Goal: Information Seeking & Learning: Learn about a topic

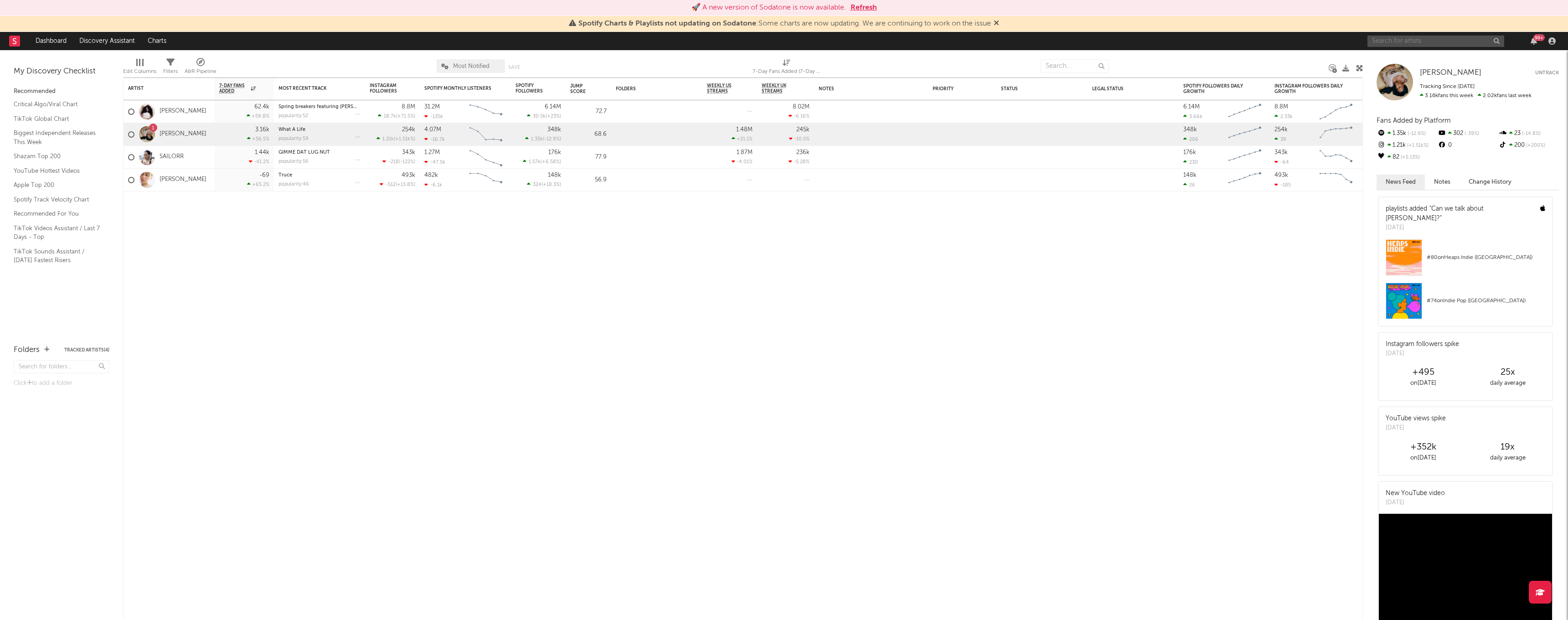
click at [1430, 41] on input "text" at bounding box center [1436, 41] width 137 height 12
click at [1380, 43] on input "eternity" at bounding box center [1436, 41] width 137 height 12
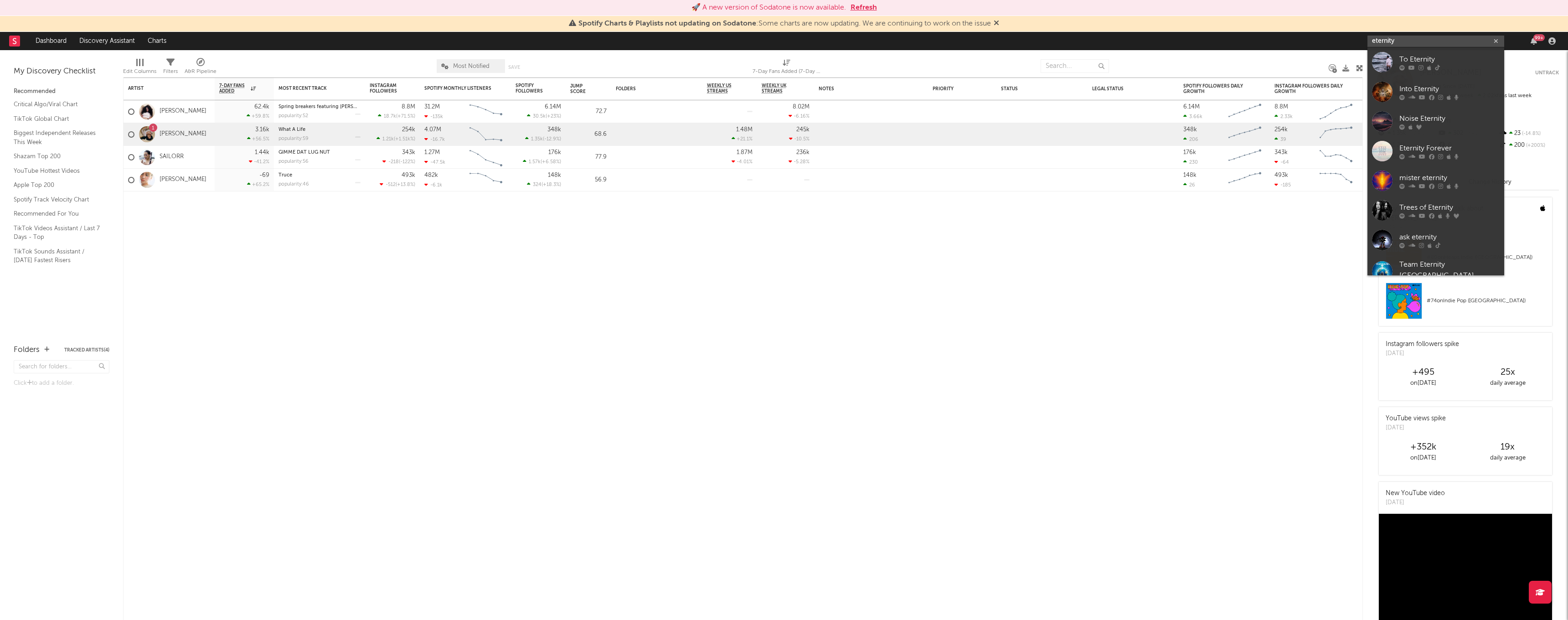
click at [1380, 43] on input "eternity" at bounding box center [1436, 41] width 137 height 12
type input "[PERSON_NAME]"
click at [1393, 66] on link "[PERSON_NAME]" at bounding box center [1436, 62] width 137 height 30
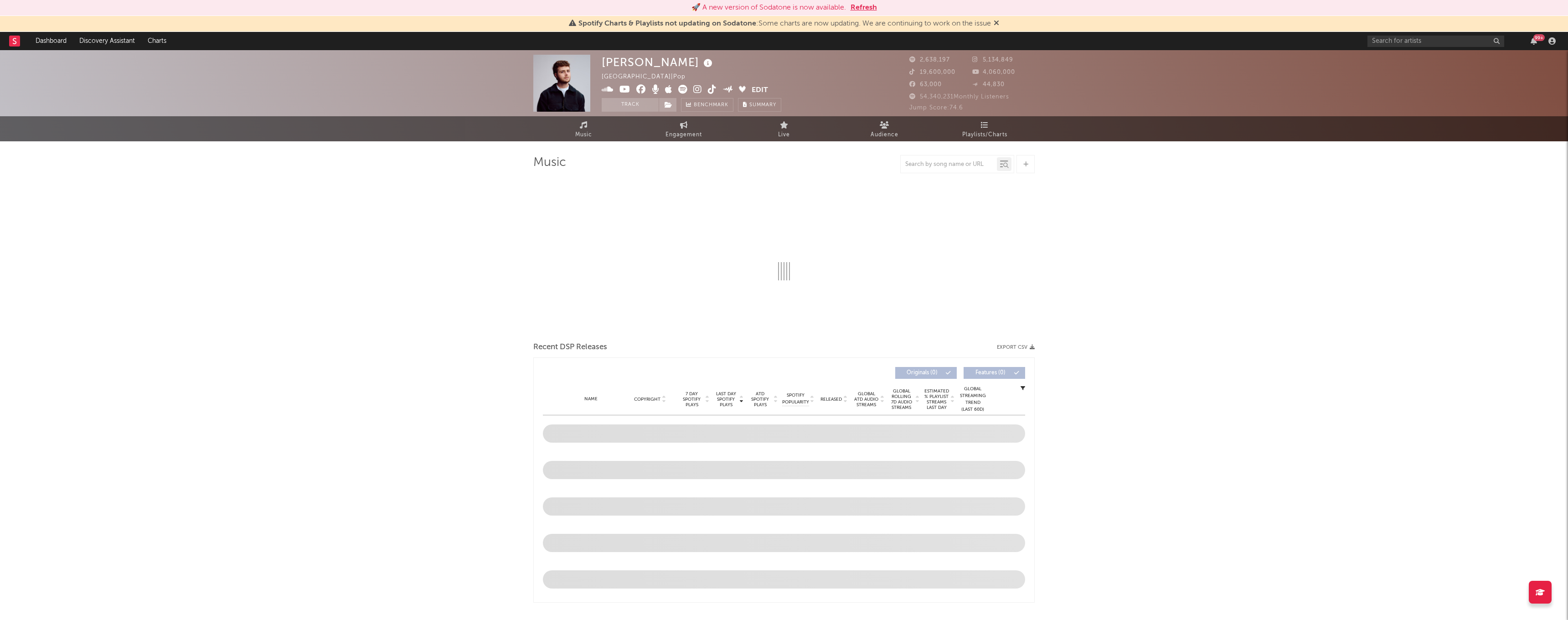
select select "6m"
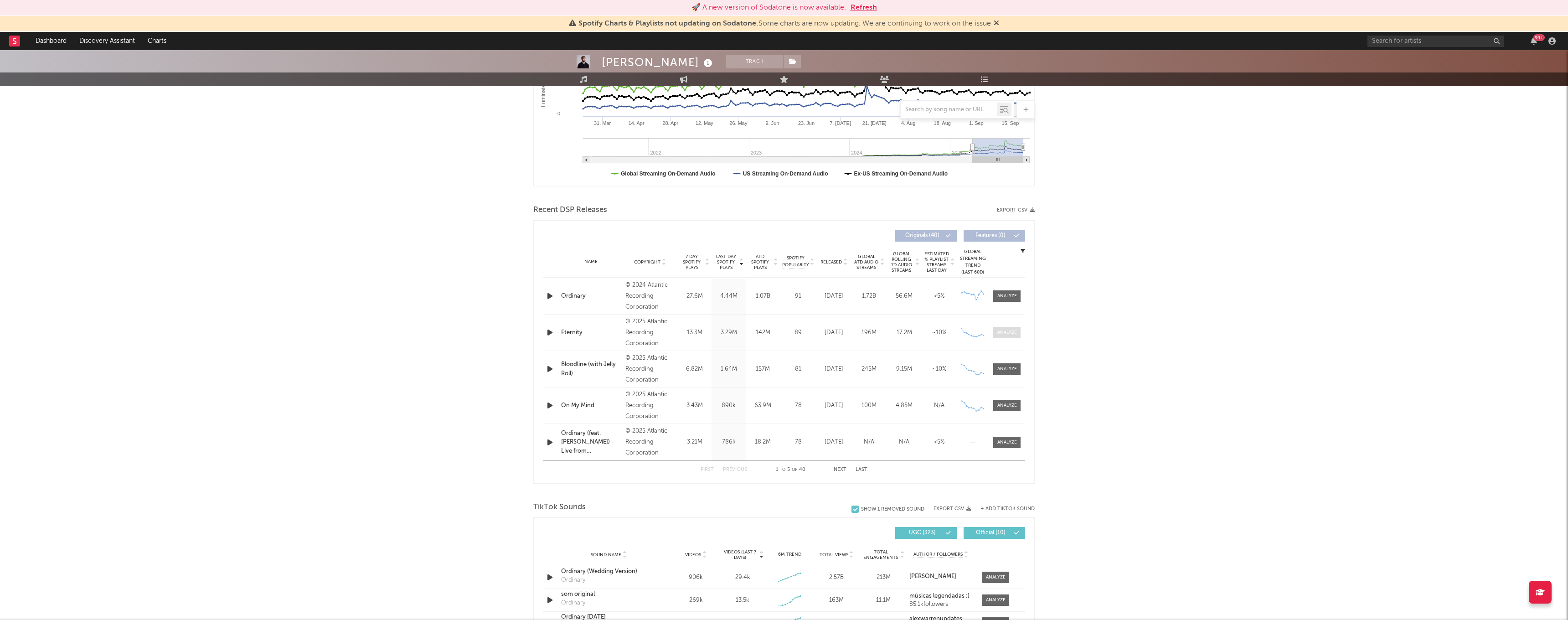
scroll to position [423, 0]
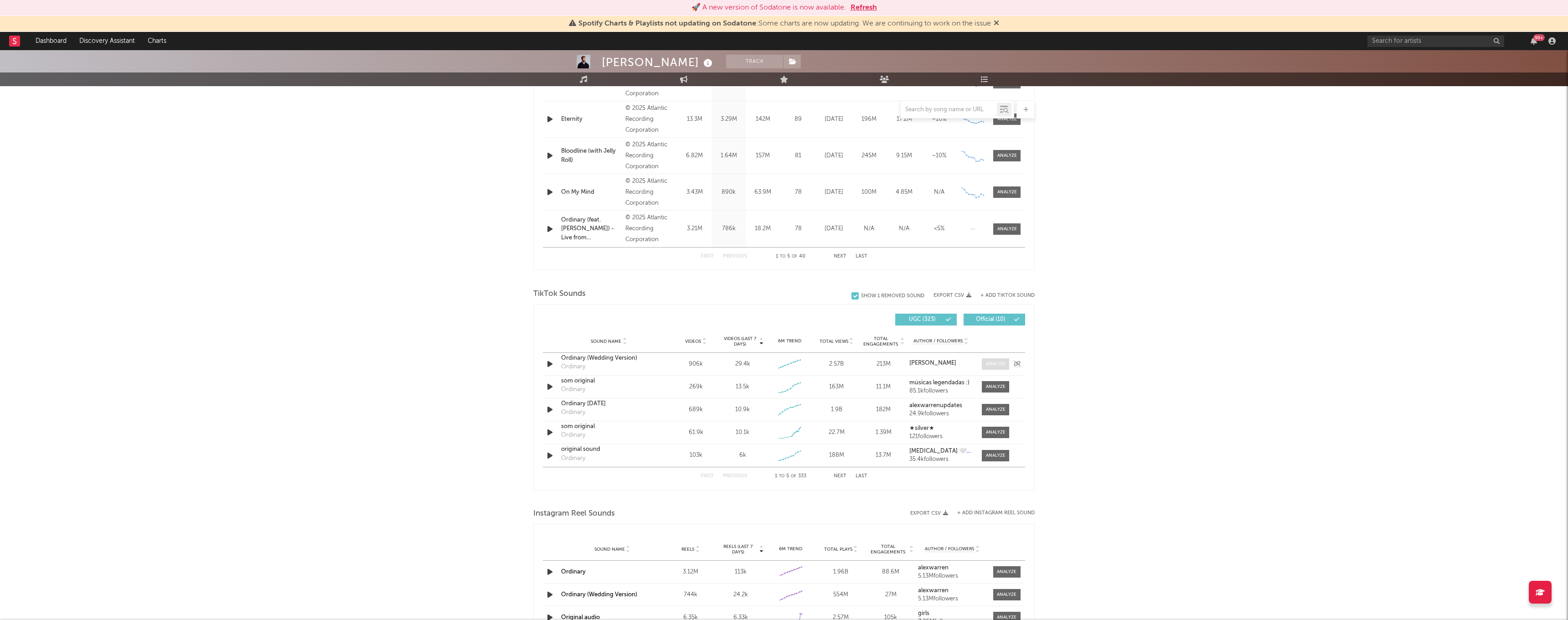
click at [994, 362] on div at bounding box center [996, 364] width 19 height 7
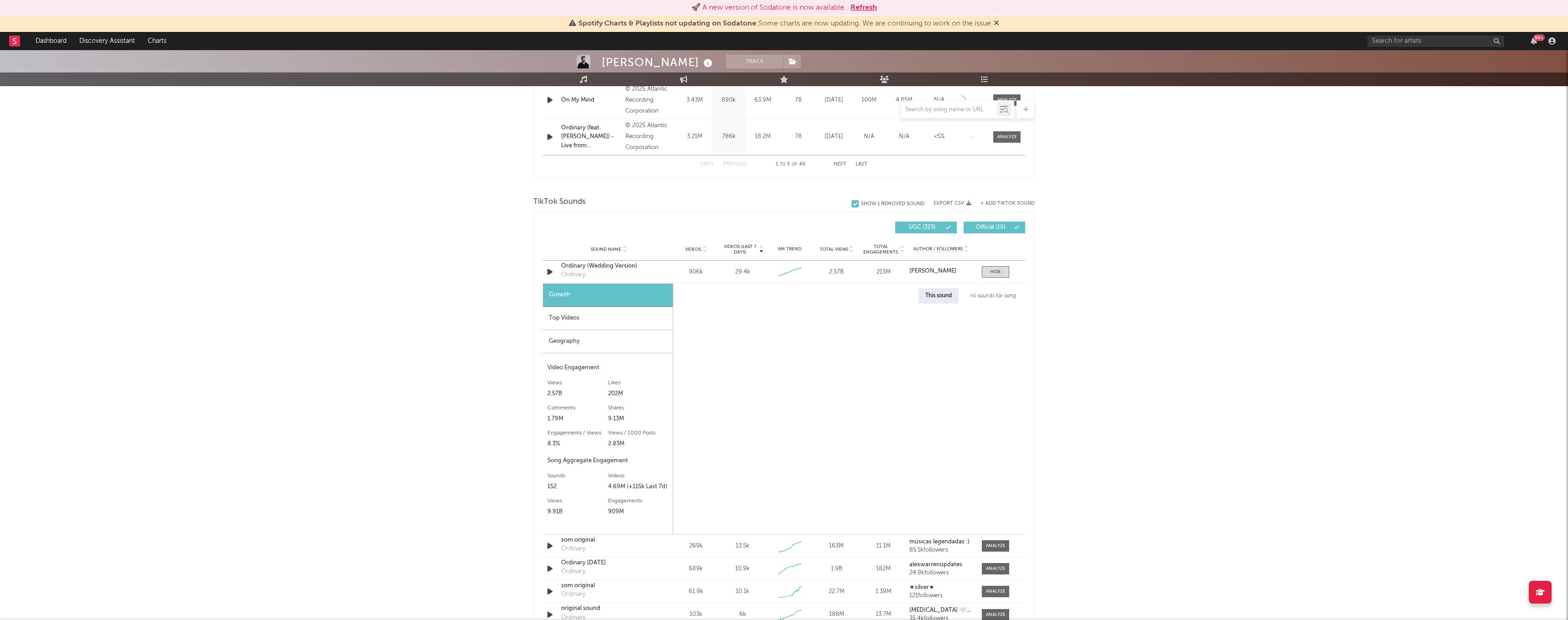
scroll to position [657, 0]
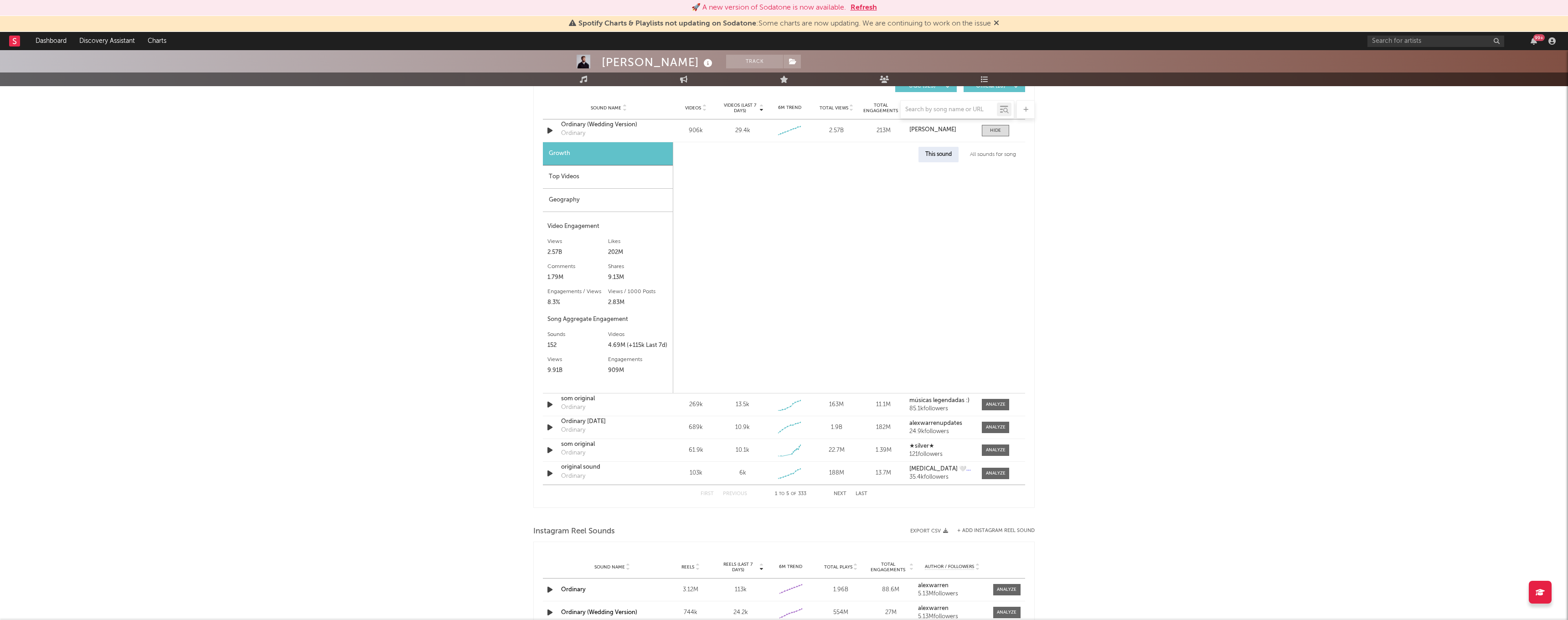
select select "6m"
